Goal: Task Accomplishment & Management: Manage account settings

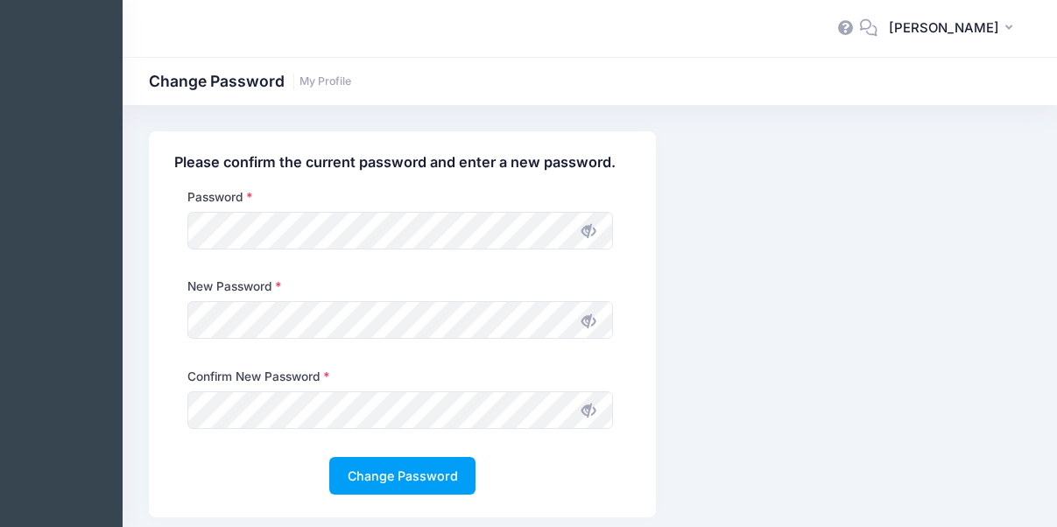
click at [591, 238] on icon at bounding box center [588, 231] width 14 height 14
click at [590, 322] on icon at bounding box center [588, 321] width 14 height 14
click at [435, 485] on button "Change Password" at bounding box center [402, 476] width 146 height 38
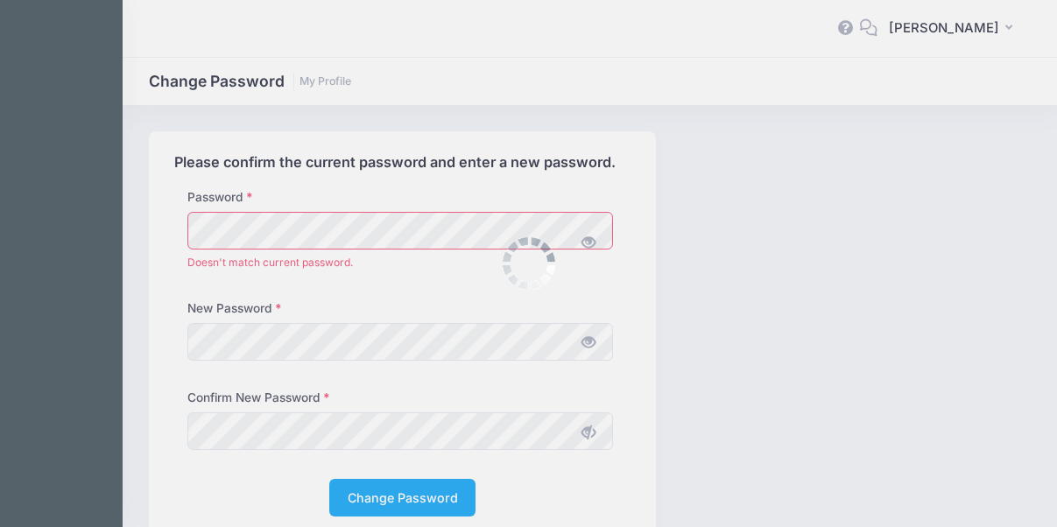
scroll to position [78, 0]
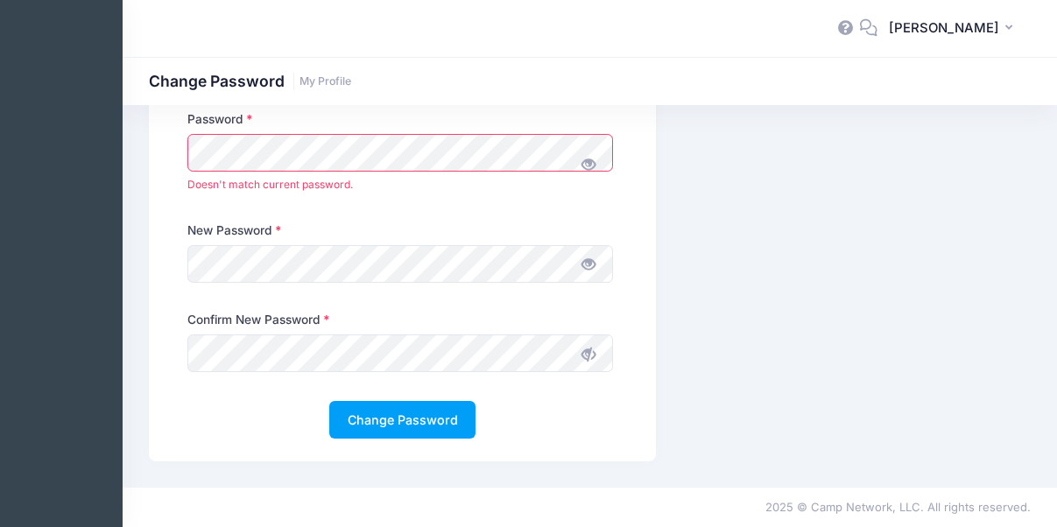
click at [173, 156] on div "Password Doesn't match current password." at bounding box center [402, 165] width 473 height 111
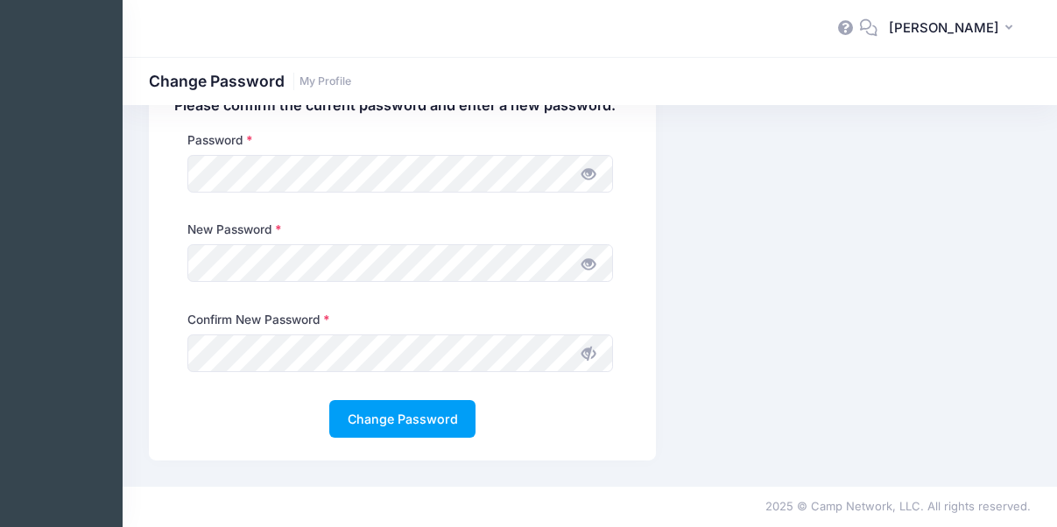
click at [582, 356] on icon at bounding box center [588, 354] width 14 height 14
click at [391, 421] on button "Change Password" at bounding box center [402, 419] width 146 height 38
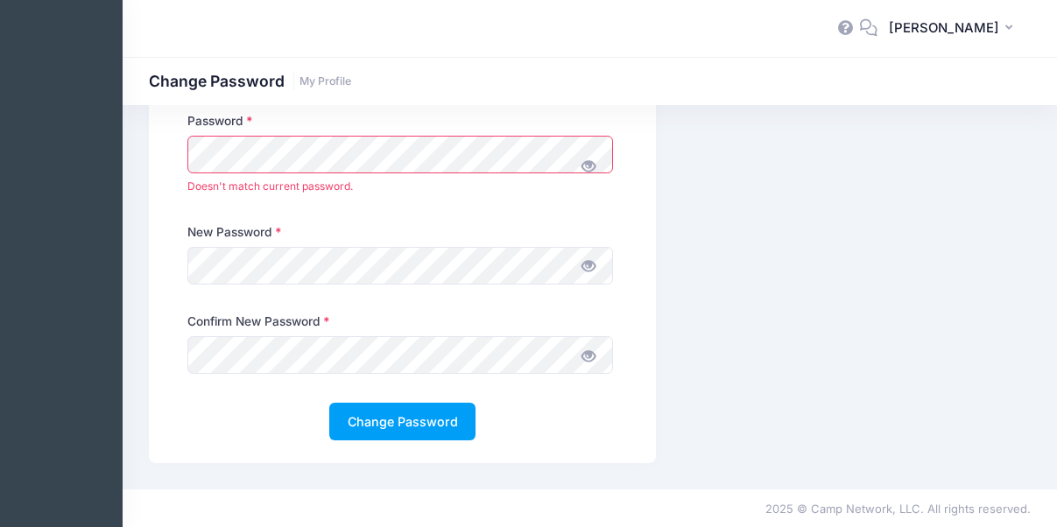
scroll to position [78, 0]
click at [180, 141] on div "Password Doesn't match current password." at bounding box center [401, 155] width 442 height 91
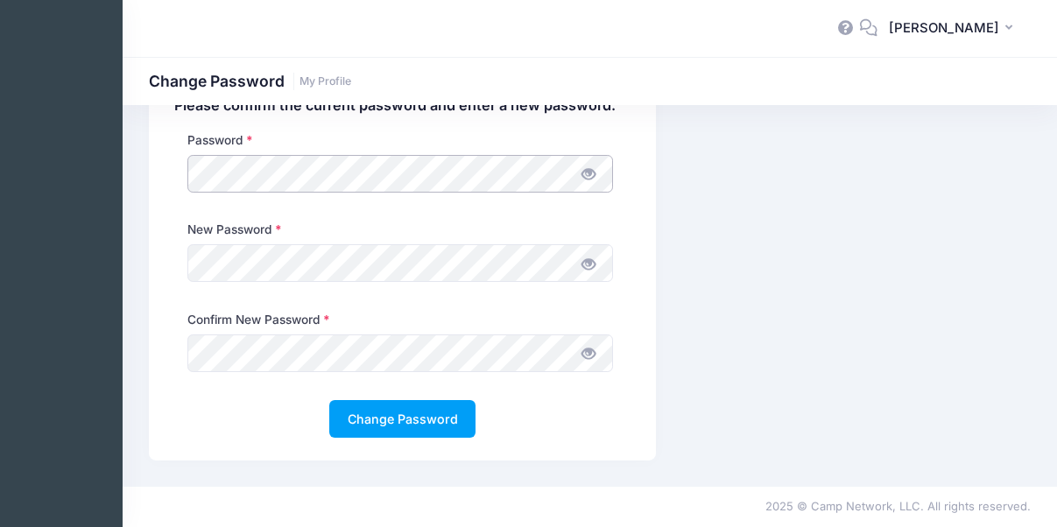
scroll to position [57, 0]
click at [409, 413] on button "Change Password" at bounding box center [402, 419] width 146 height 38
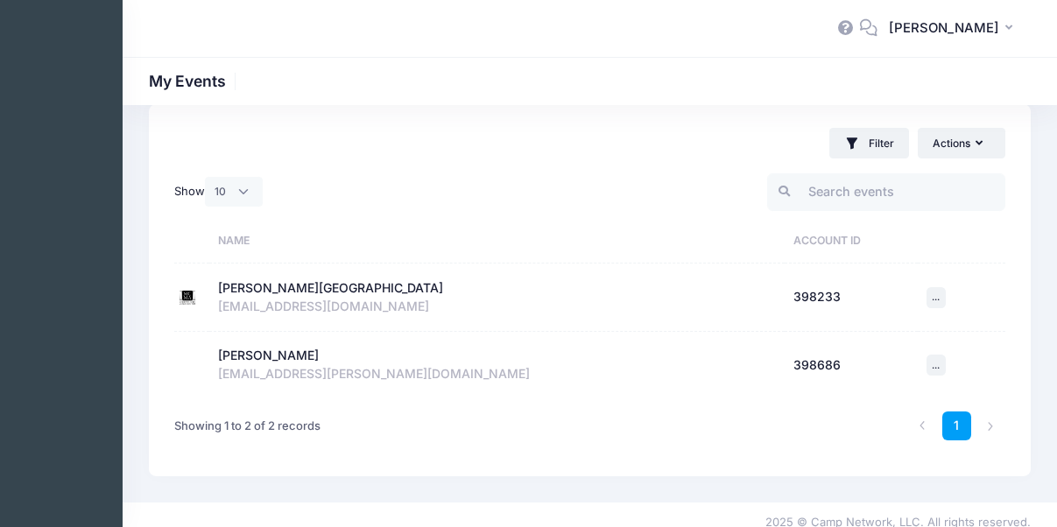
scroll to position [42, 0]
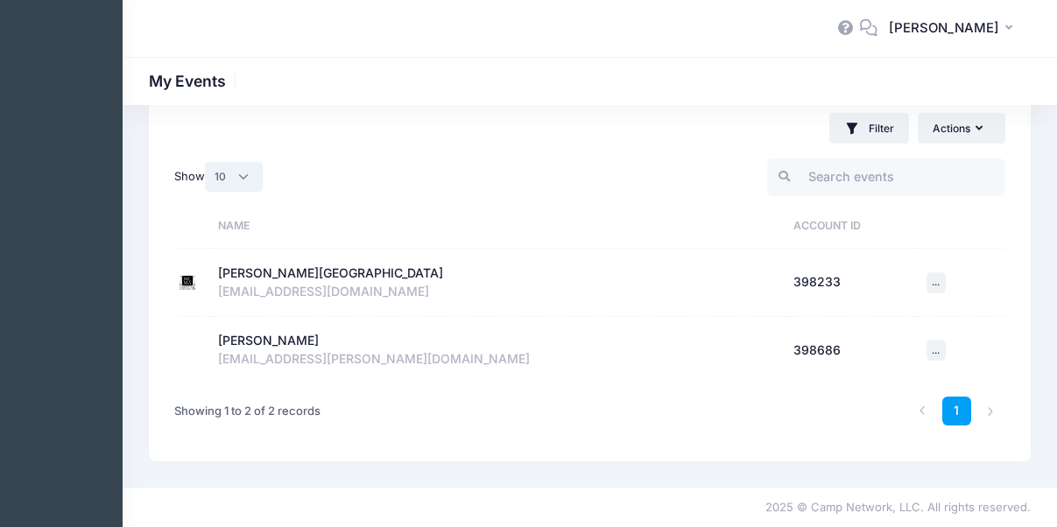
click at [241, 177] on select "All 10 25 50" at bounding box center [234, 177] width 58 height 30
select select "-1"
click at [208, 162] on select "All 10 25 50" at bounding box center [234, 177] width 58 height 30
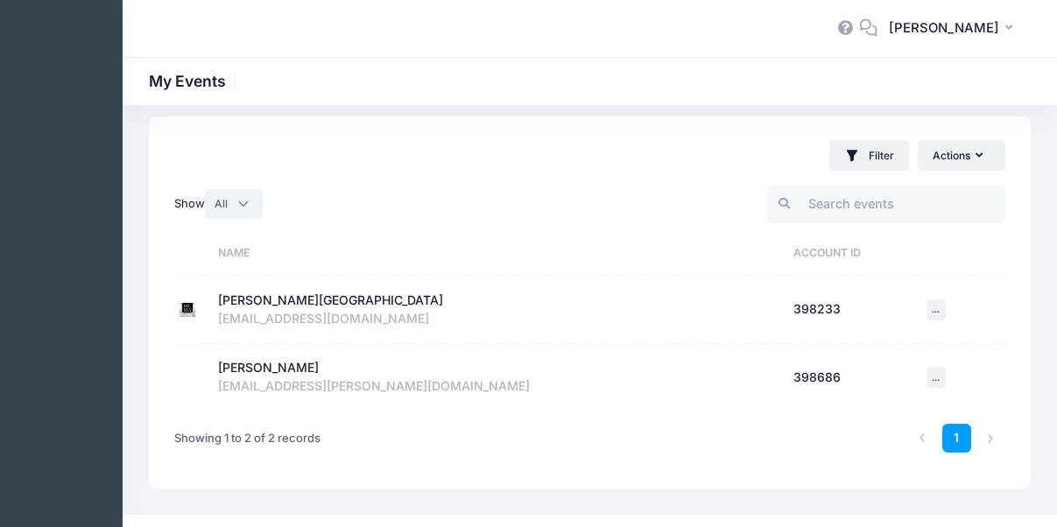
scroll to position [0, 0]
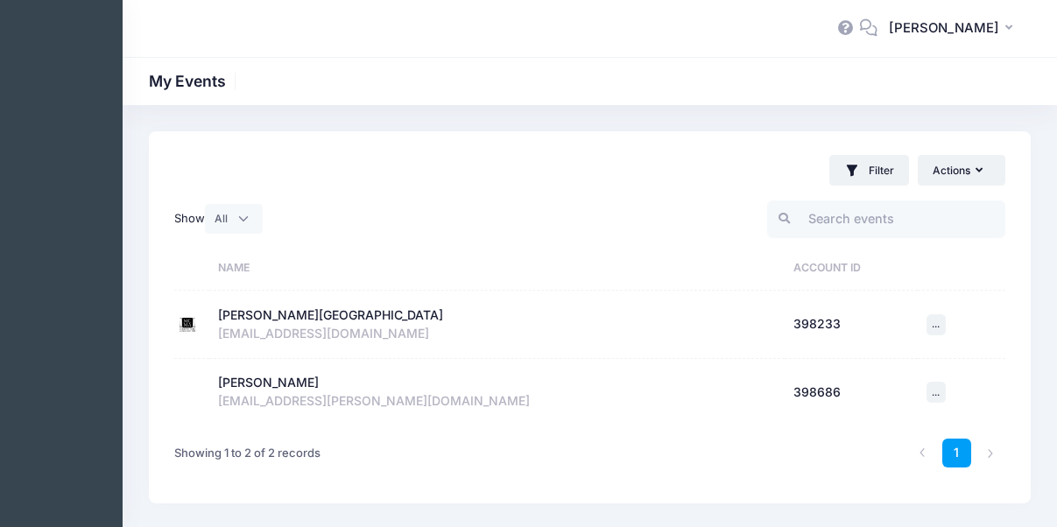
click at [322, 317] on div "[PERSON_NAME][GEOGRAPHIC_DATA]" at bounding box center [330, 315] width 225 height 18
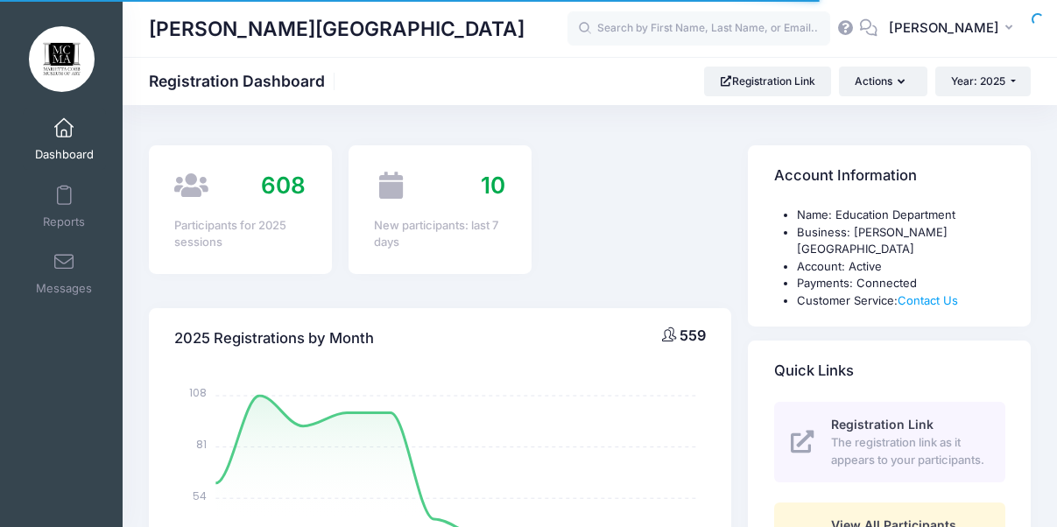
select select
